Goal: Task Accomplishment & Management: Use online tool/utility

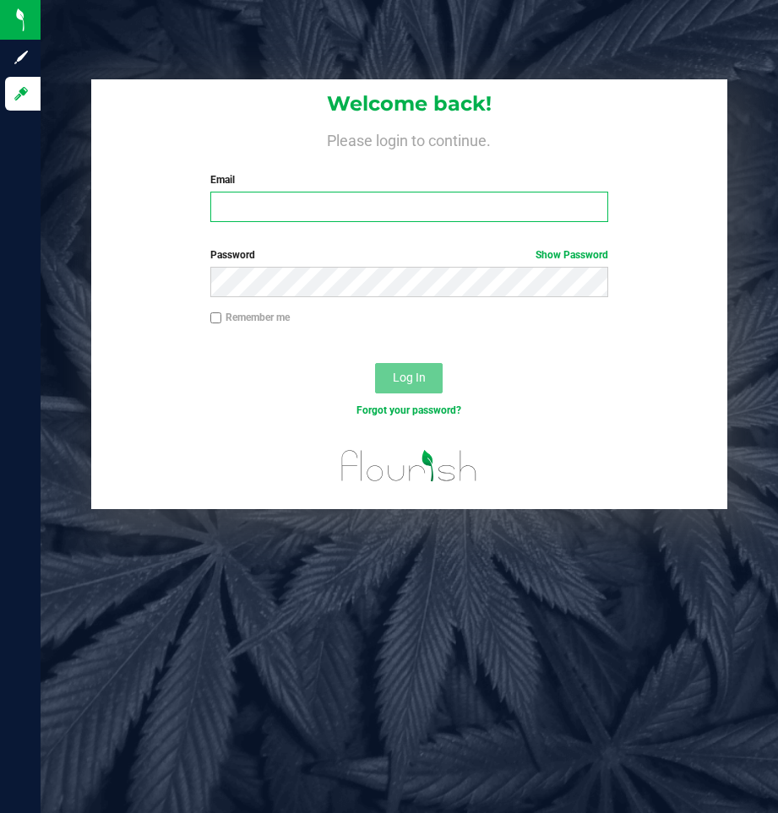
click at [497, 206] on input "Email" at bounding box center [409, 207] width 399 height 30
type input "[EMAIL_ADDRESS][DOMAIN_NAME]"
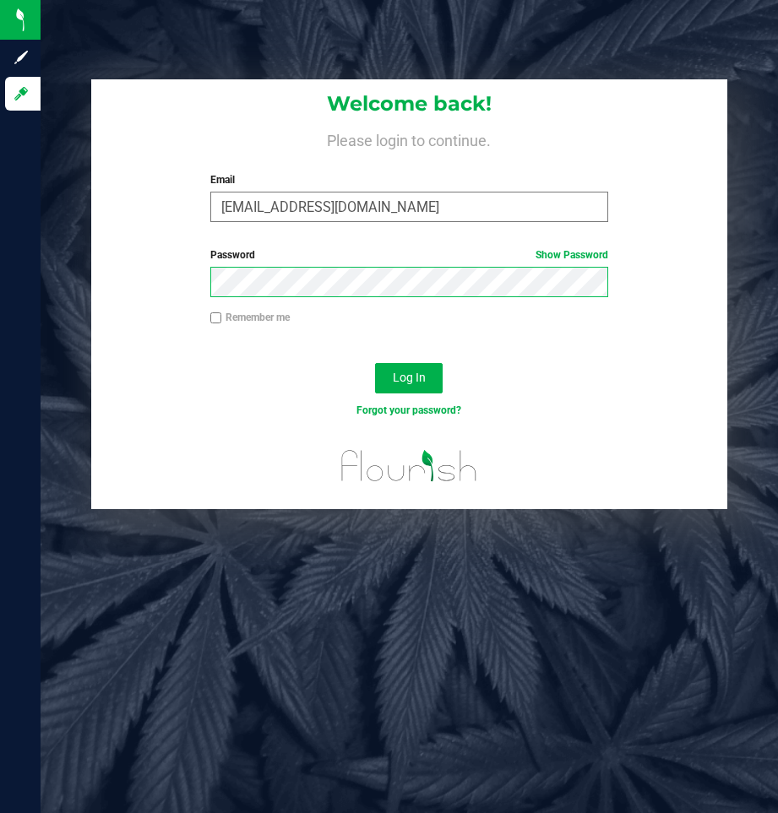
click at [375, 363] on button "Log In" at bounding box center [409, 378] width 68 height 30
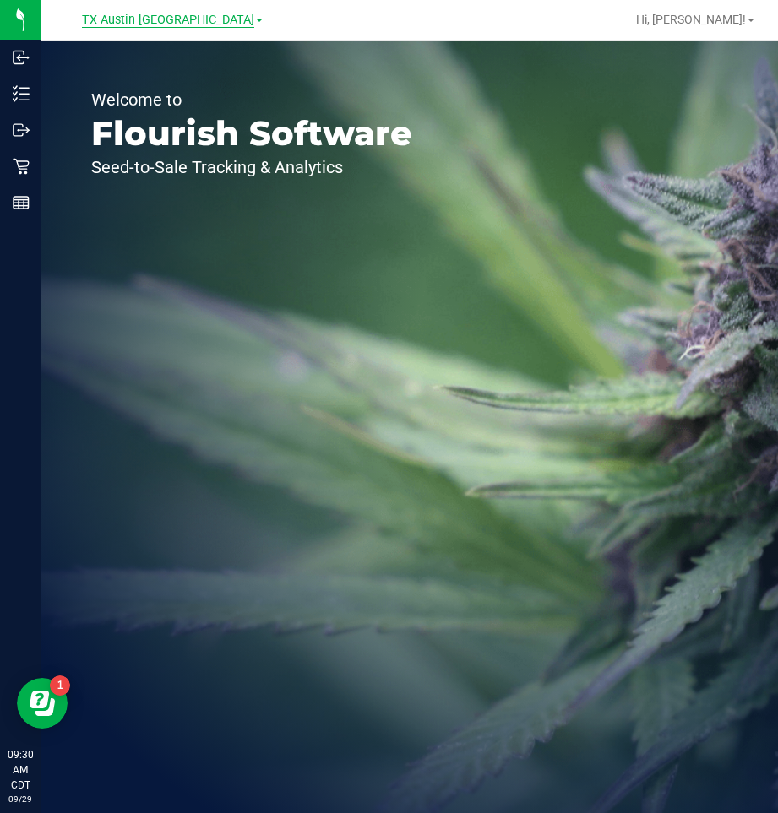
click at [192, 19] on span "TX Austin [GEOGRAPHIC_DATA]" at bounding box center [168, 20] width 172 height 15
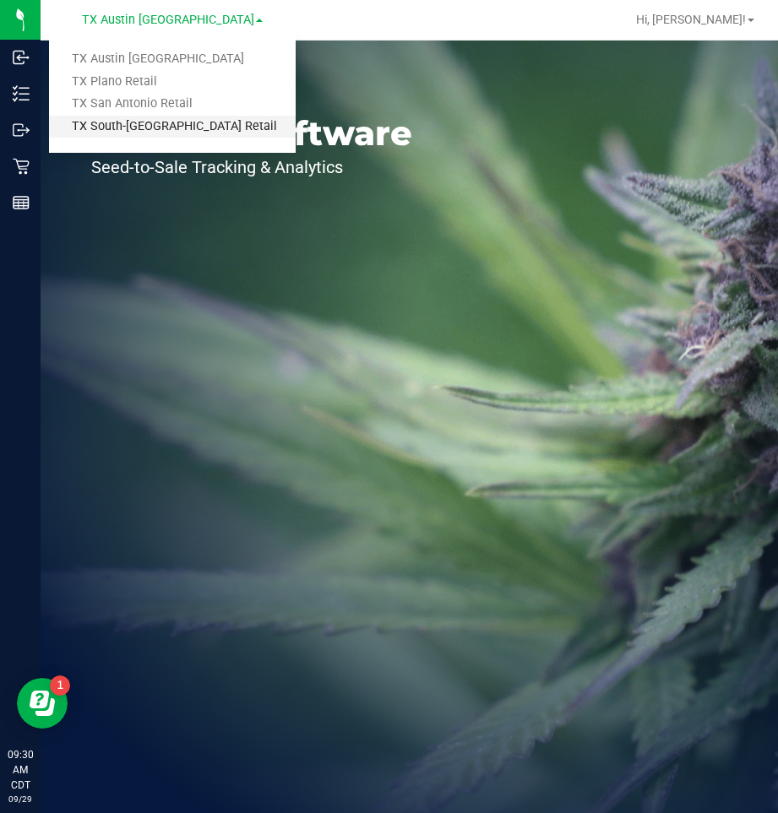
click at [166, 127] on link "TX South-[GEOGRAPHIC_DATA] Retail" at bounding box center [172, 127] width 247 height 23
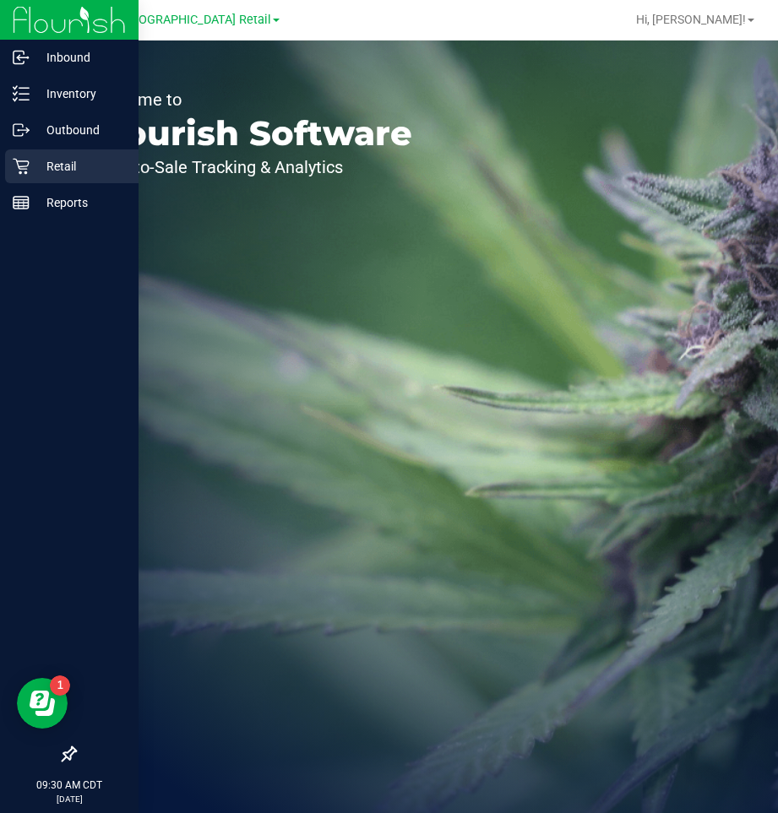
click at [68, 159] on p "Retail" at bounding box center [80, 166] width 101 height 20
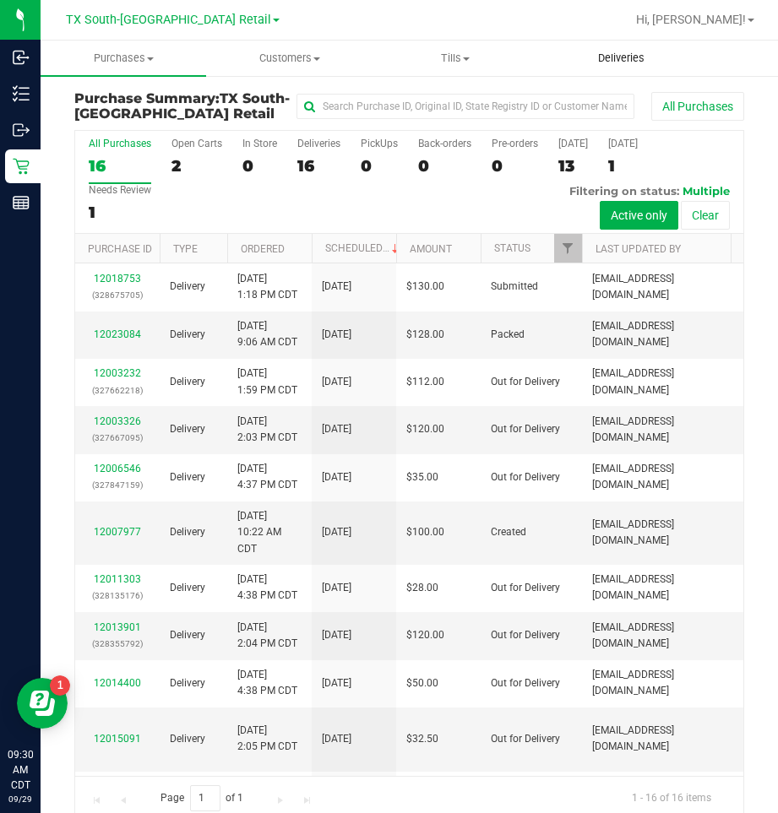
click at [623, 57] on span "Deliveries" at bounding box center [621, 58] width 92 height 15
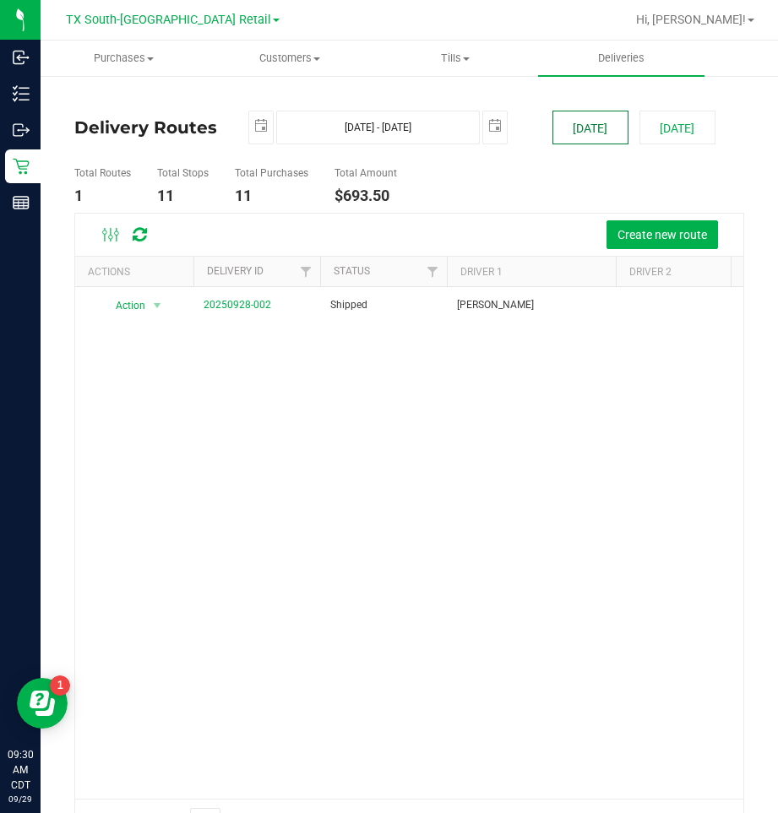
click at [582, 121] on button "[DATE]" at bounding box center [590, 128] width 76 height 34
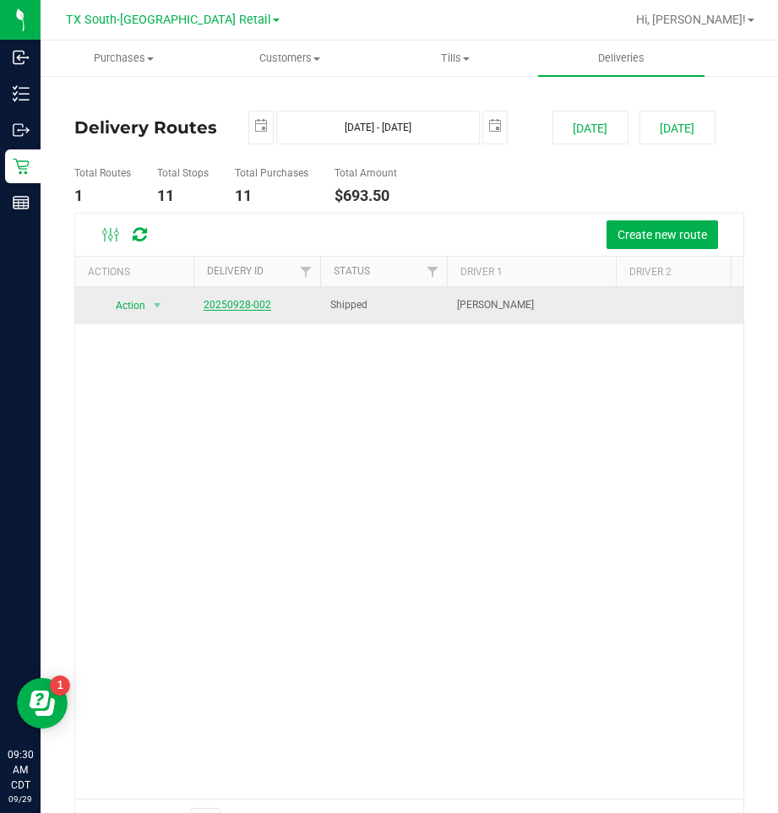
click at [226, 307] on link "20250928-002" at bounding box center [238, 305] width 68 height 12
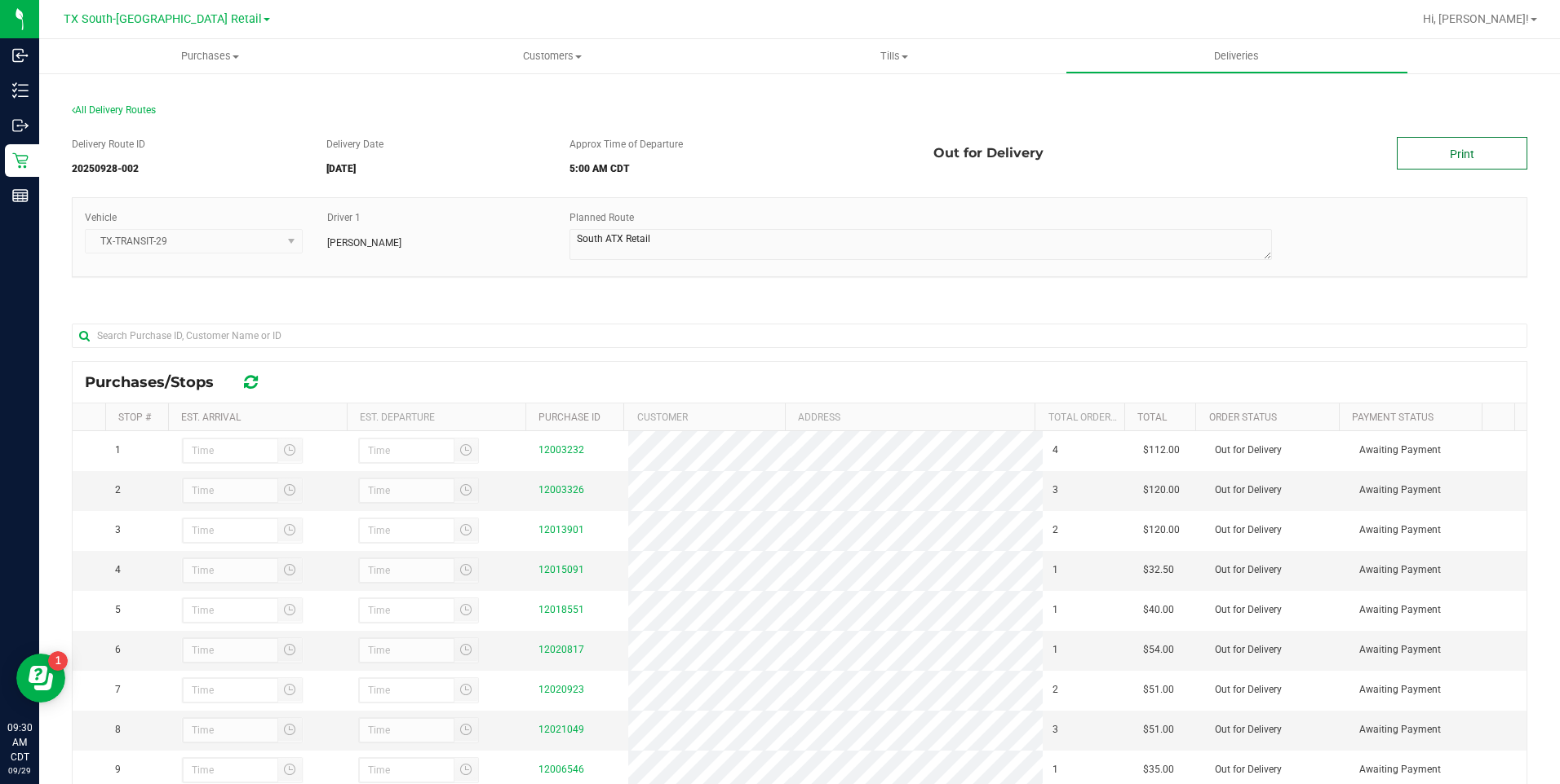
click at [1424, 148] on link "Print" at bounding box center [1461, 154] width 130 height 33
click at [1432, 156] on link "Print" at bounding box center [1461, 154] width 130 height 33
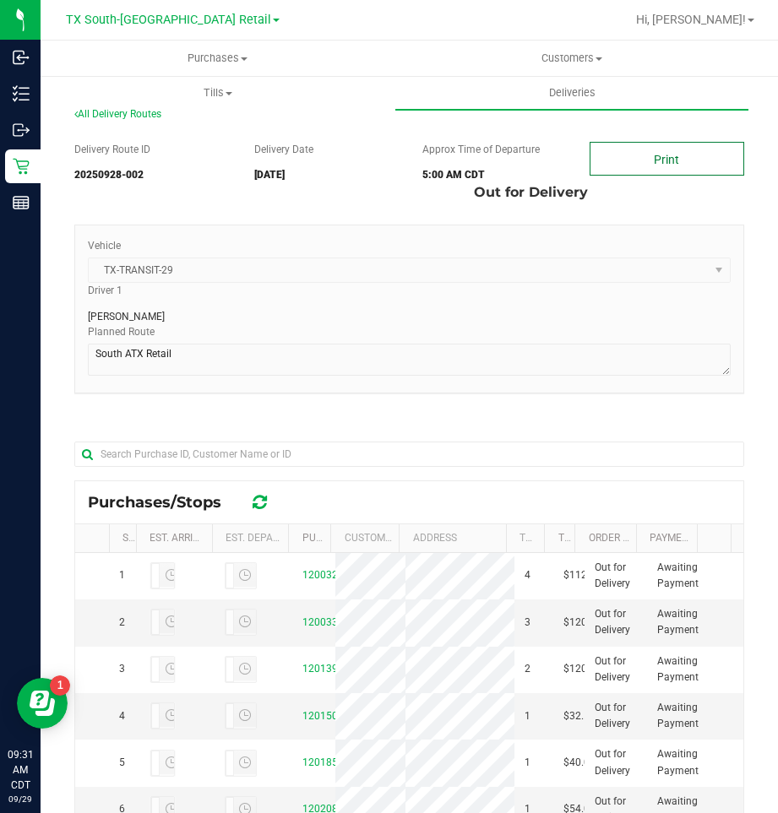
click at [633, 166] on link "Print" at bounding box center [666, 159] width 155 height 34
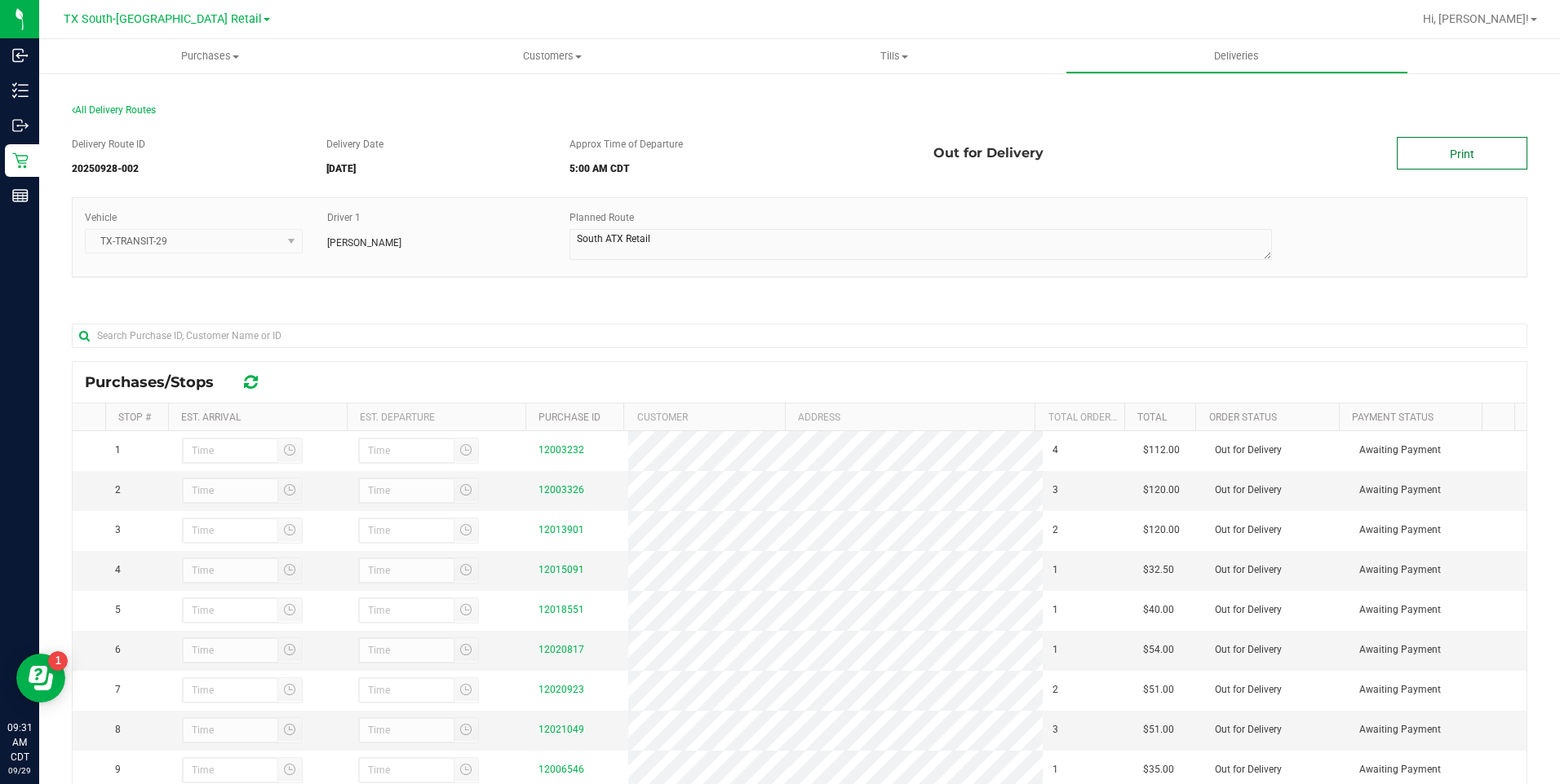
click at [1409, 149] on link "Print" at bounding box center [1461, 154] width 130 height 33
